Goal: Transaction & Acquisition: Purchase product/service

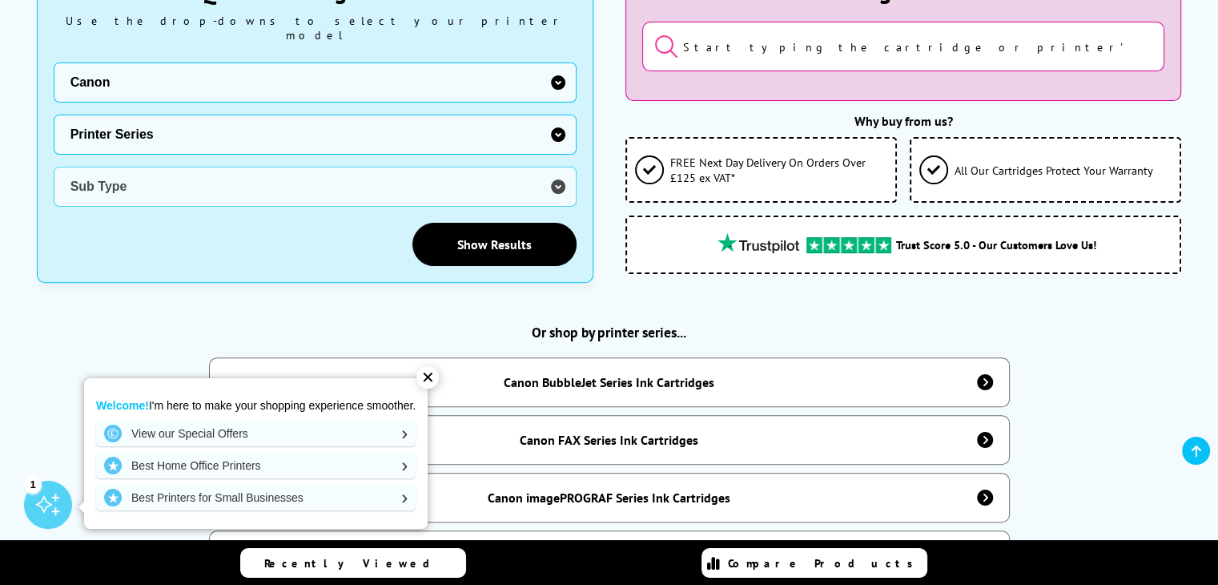
scroll to position [481, 0]
click at [179, 119] on select "Printer Series BubbleJet Series FAX Series imagePROGRAF Series MAXIFY Series Mu…" at bounding box center [315, 134] width 523 height 40
select select "32926"
click at [54, 114] on select "Printer Series BubbleJet Series FAX Series imagePROGRAF Series MAXIFY Series Mu…" at bounding box center [315, 134] width 523 height 40
click at [122, 168] on select "Sub Type Canon PIXMA G1400 Inkjet Printer Ink Bottles Canon PIXMA G1500 Inkjet …" at bounding box center [315, 186] width 523 height 40
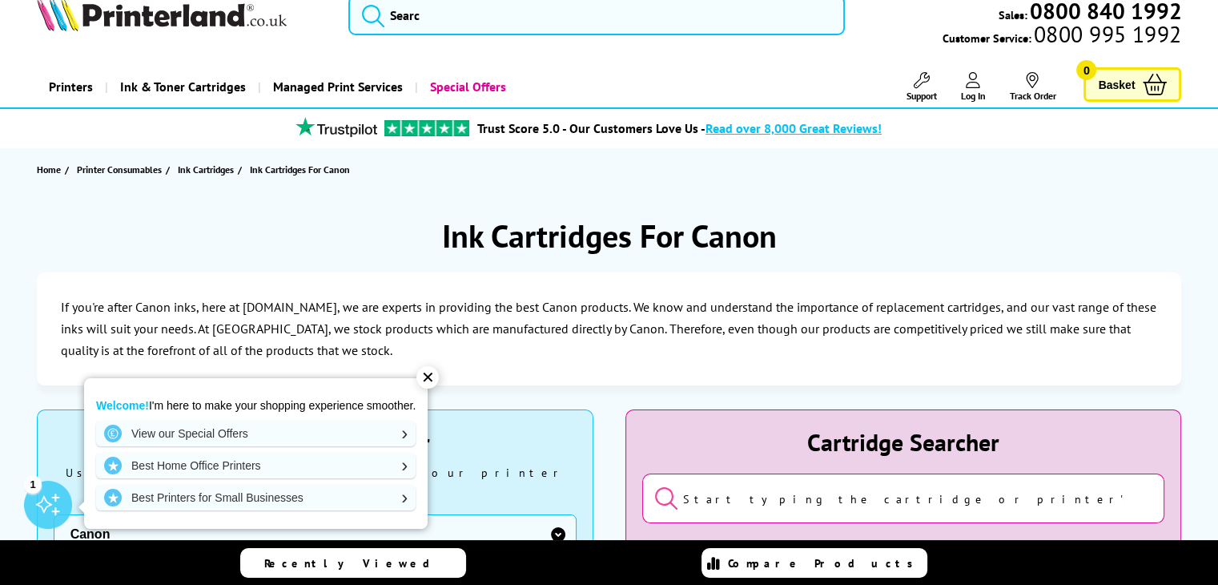
scroll to position [0, 0]
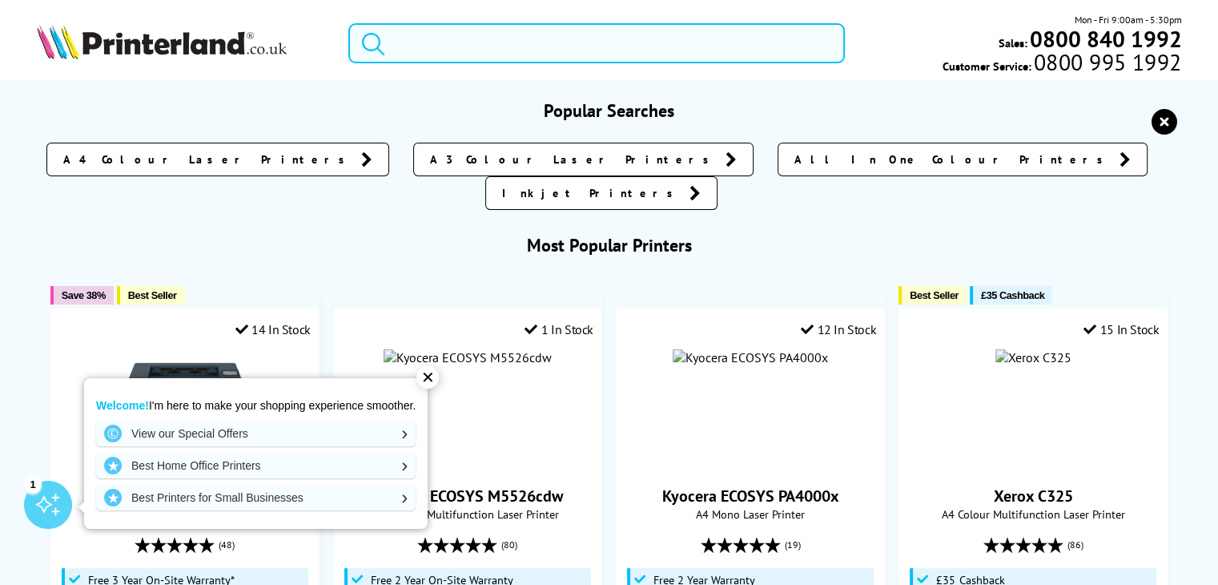
click at [438, 45] on input "search" at bounding box center [596, 43] width 497 height 40
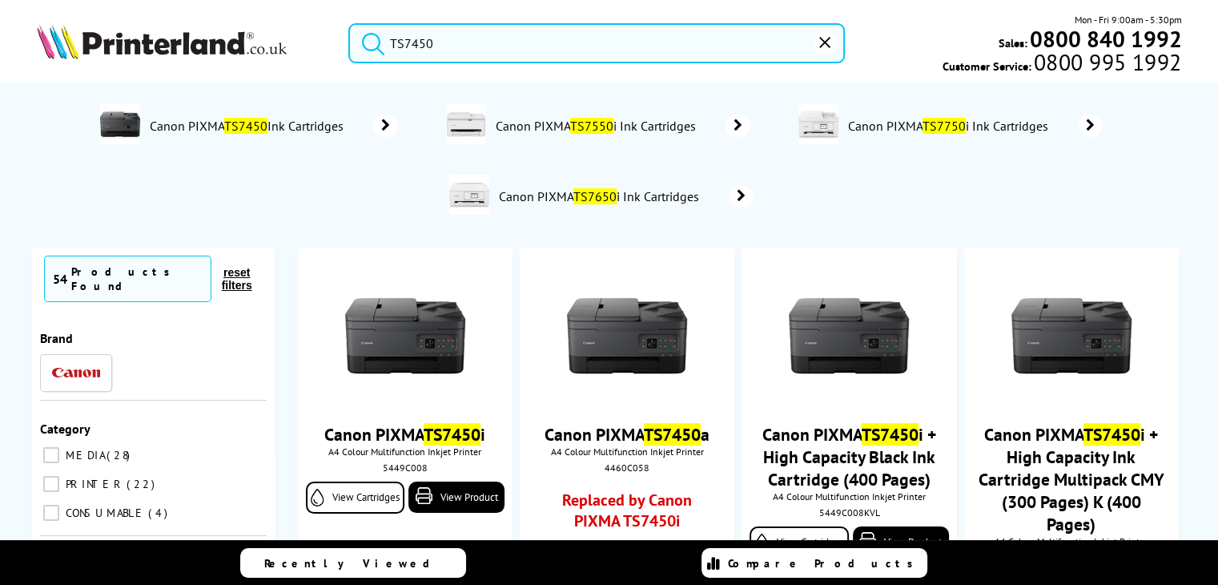
type input "TS7450"
click at [657, 127] on span "Canon PIXMA TS7550 i Ink Cartridges" at bounding box center [598, 126] width 208 height 16
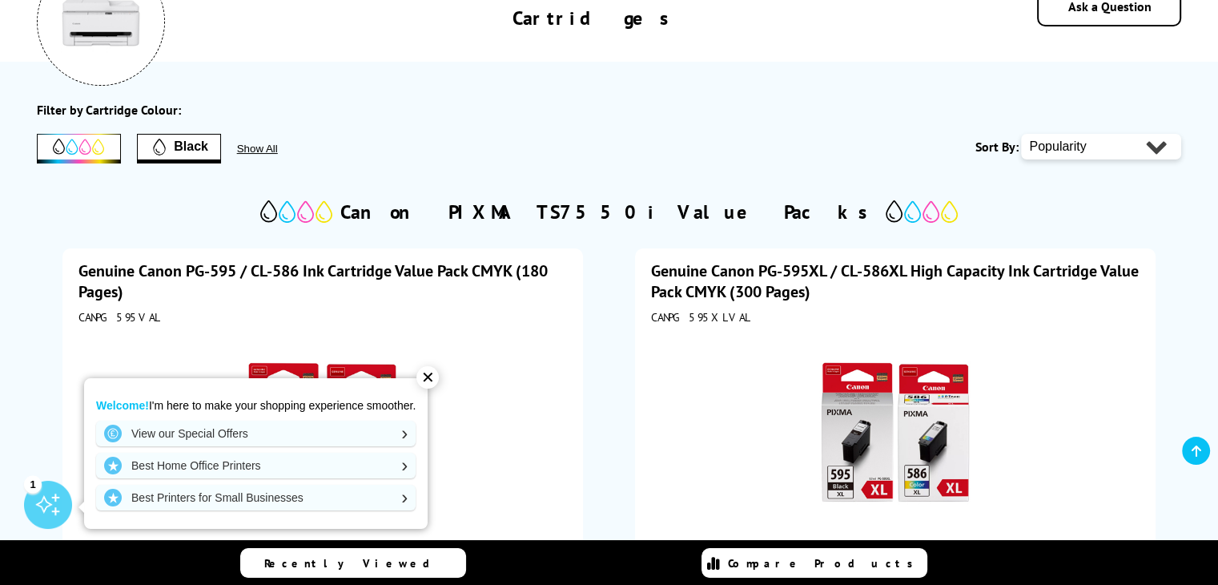
scroll to position [320, 0]
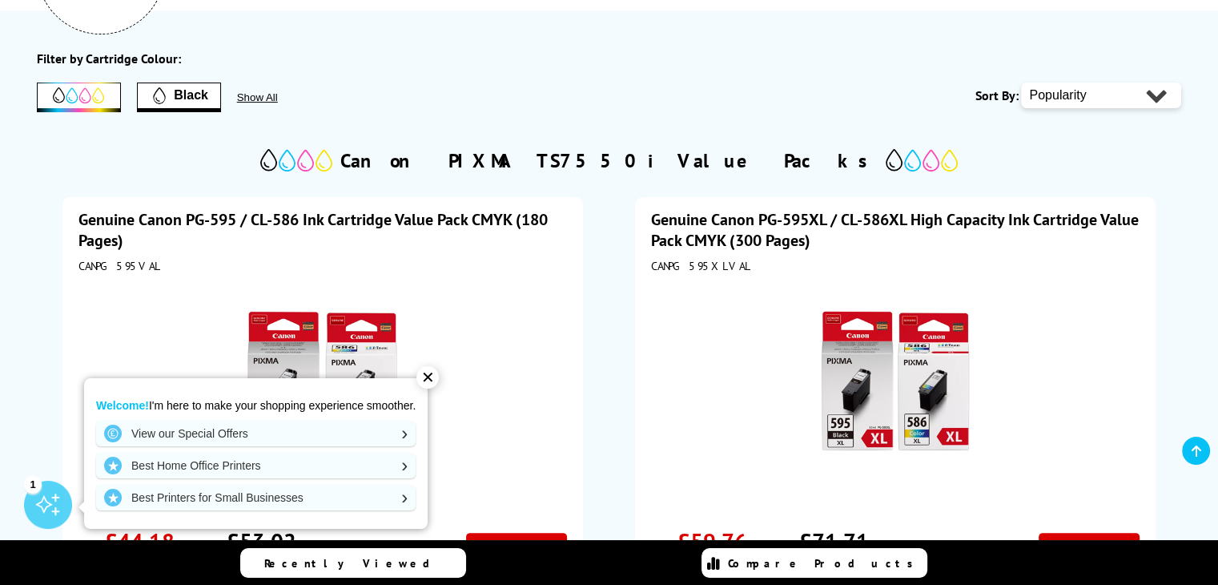
click at [433, 382] on div "✕" at bounding box center [427, 377] width 22 height 22
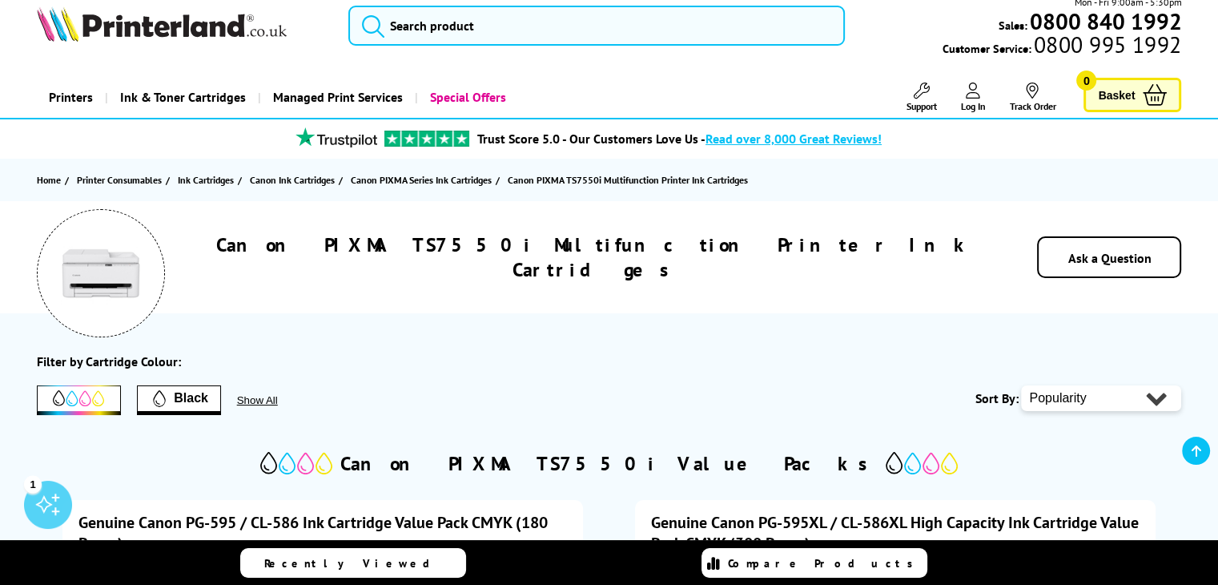
scroll to position [0, 0]
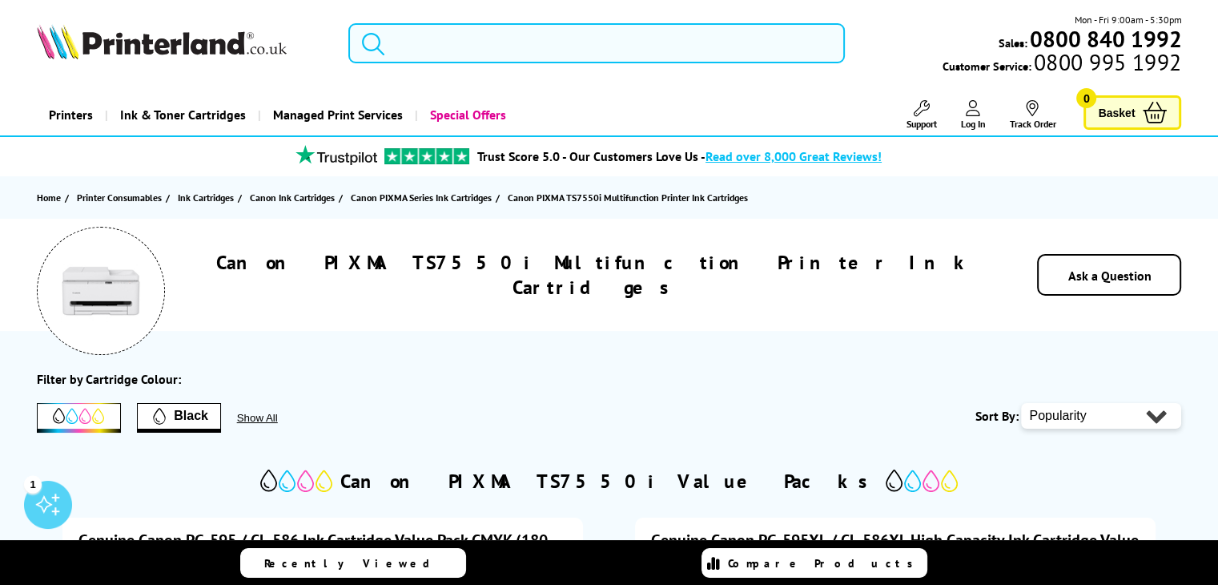
click at [432, 32] on input "search" at bounding box center [596, 43] width 497 height 40
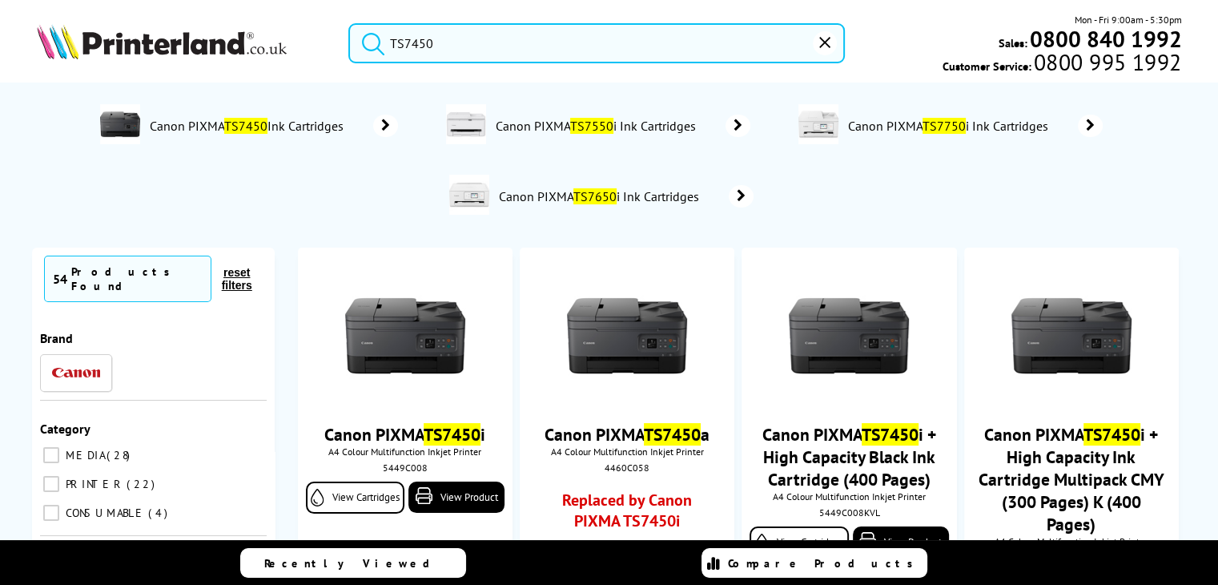
type input "TS7450"
click at [262, 128] on mark "TS7450" at bounding box center [245, 126] width 43 height 16
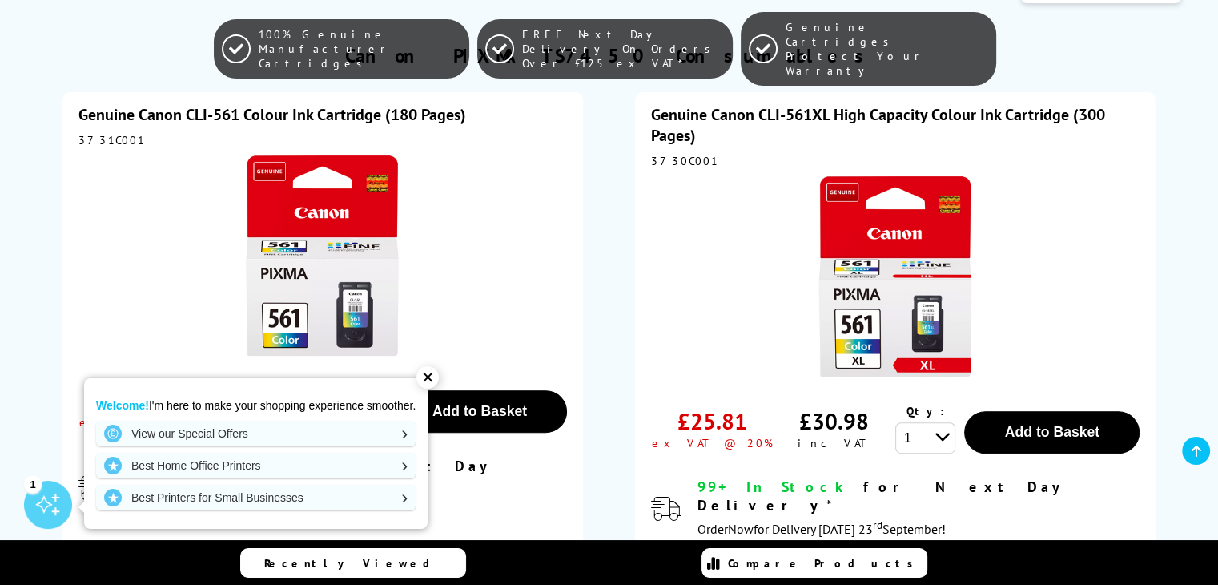
scroll to position [400, 0]
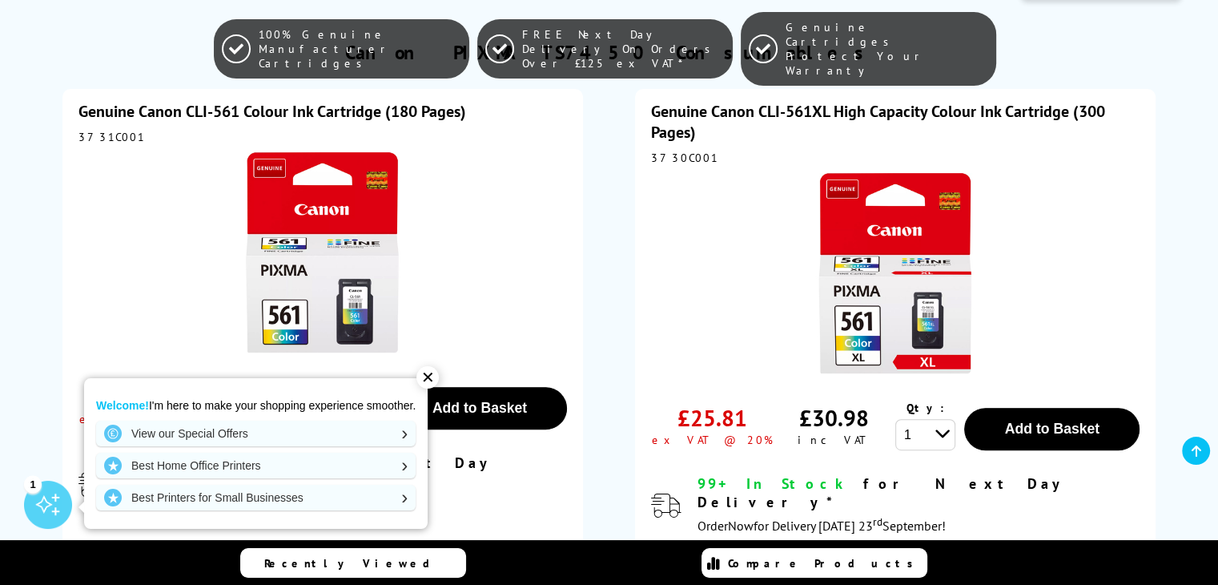
click at [433, 377] on div "✕" at bounding box center [427, 377] width 22 height 22
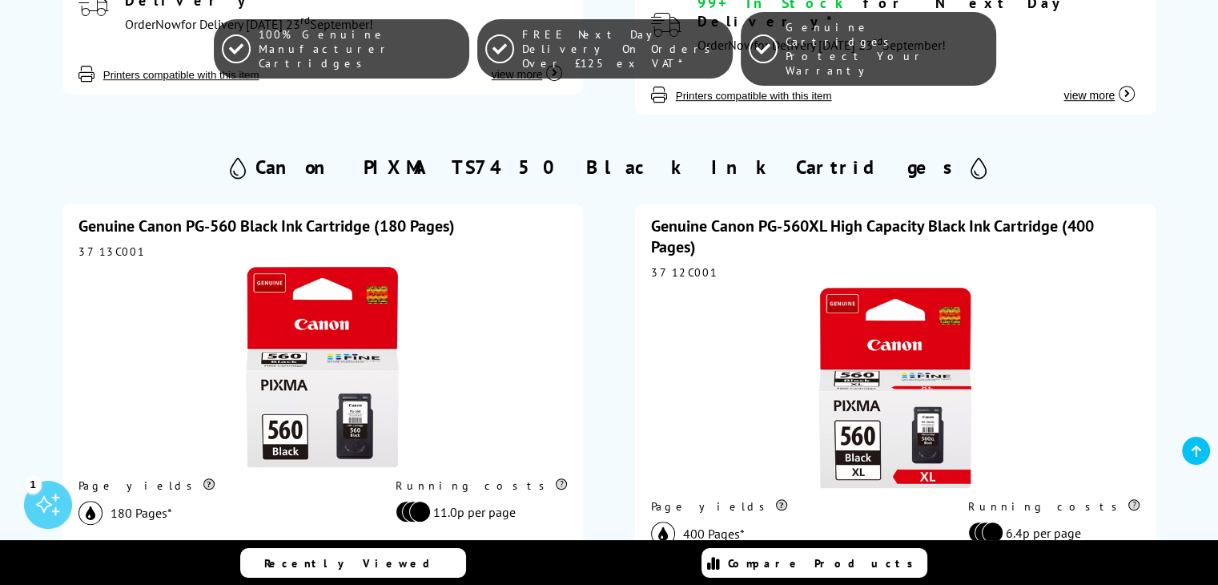
scroll to position [481, 0]
